Goal: Task Accomplishment & Management: Manage account settings

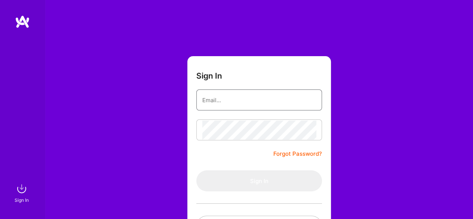
click at [235, 95] on input "email" at bounding box center [259, 99] width 114 height 19
type input "ankushlamba@gmail.com"
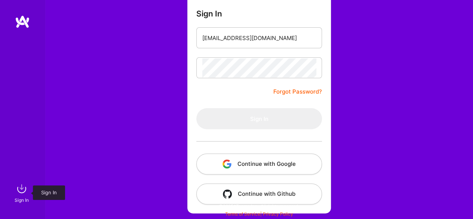
click at [22, 189] on img at bounding box center [21, 188] width 15 height 15
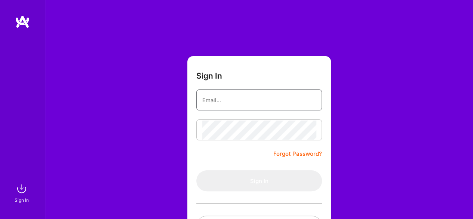
click at [224, 92] on input "email" at bounding box center [259, 99] width 114 height 19
click at [283, 99] on input "email" at bounding box center [259, 99] width 114 height 19
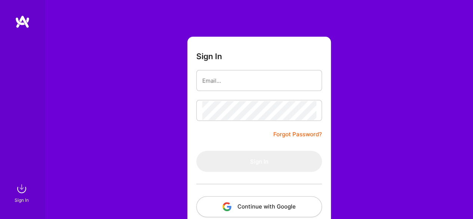
scroll to position [62, 0]
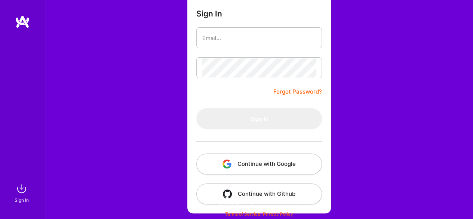
click at [269, 163] on button "Continue with Google" at bounding box center [259, 163] width 126 height 21
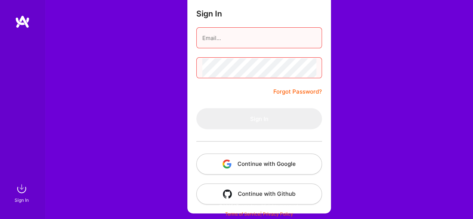
click at [250, 157] on button "Continue with Google" at bounding box center [259, 163] width 126 height 21
click at [156, 124] on div "Sign In Forgot Password? Sign In Continue with Google Continue with Github" at bounding box center [259, 78] width 428 height 281
click at [250, 168] on button "Continue with Google" at bounding box center [259, 163] width 126 height 21
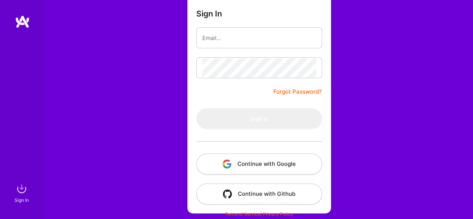
scroll to position [61, 0]
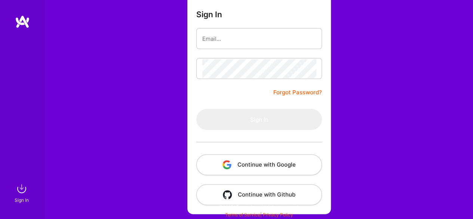
click at [244, 163] on button "Continue with Google" at bounding box center [259, 164] width 126 height 21
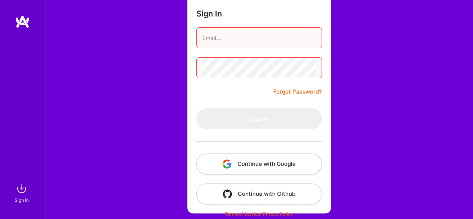
scroll to position [0, 0]
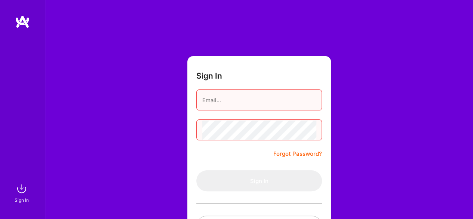
click at [251, 93] on input "email" at bounding box center [259, 99] width 114 height 19
click at [22, 22] on img at bounding box center [22, 21] width 15 height 13
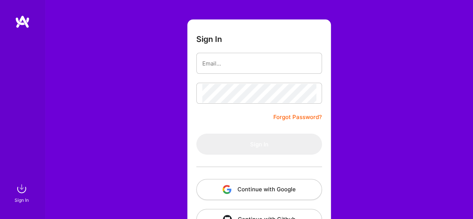
scroll to position [62, 0]
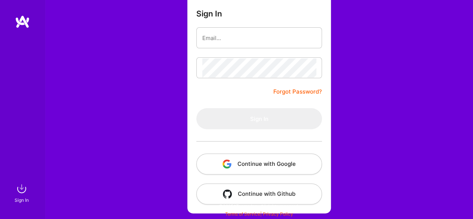
click at [271, 195] on button "Continue with Github" at bounding box center [259, 193] width 126 height 21
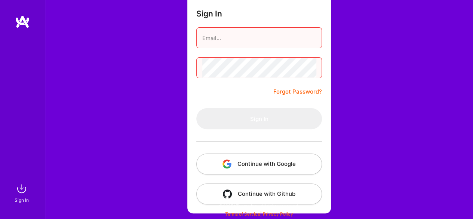
click at [254, 43] on input "email" at bounding box center [259, 37] width 114 height 19
click at [241, 198] on button "Continue with Github" at bounding box center [259, 193] width 126 height 21
